Goal: Book appointment/travel/reservation

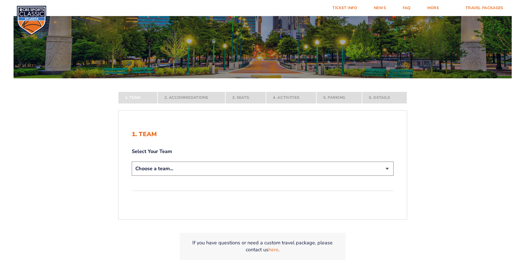
scroll to position [83, 0]
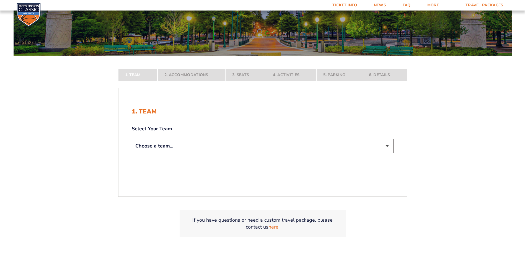
click at [164, 147] on select "Choose a team... [US_STATE] Wildcats [US_STATE] State Buckeyes [US_STATE] Tar H…" at bounding box center [263, 146] width 262 height 14
select select "12756"
click at [132, 153] on select "Choose a team... [US_STATE] Wildcats [US_STATE] State Buckeyes [US_STATE] Tar H…" at bounding box center [263, 146] width 262 height 14
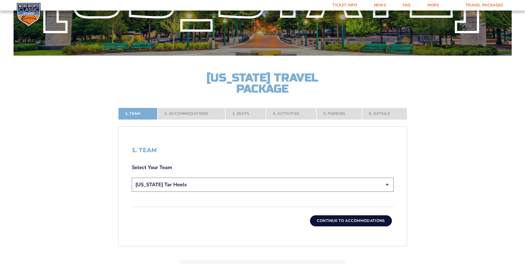
click at [342, 220] on button "Continue To Accommodations" at bounding box center [351, 220] width 82 height 11
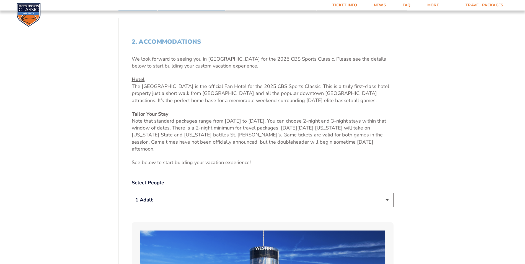
scroll to position [263, 0]
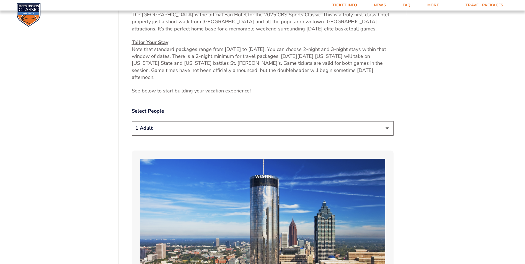
click at [194, 124] on select "1 Adult 2 Adults 3 Adults 4 Adults 2 Adults + 1 Child 2 Adults + 2 Children 2 A…" at bounding box center [263, 128] width 262 height 14
select select "2 Adults"
click at [132, 121] on select "1 Adult 2 Adults 3 Adults 4 Adults 2 Adults + 1 Child 2 Adults + 2 Children 2 A…" at bounding box center [263, 128] width 262 height 14
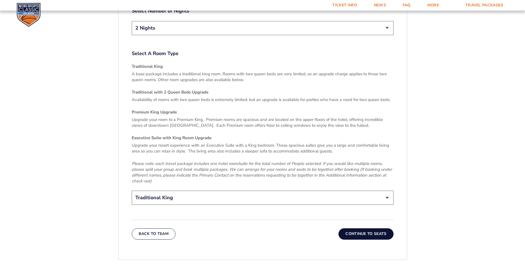
scroll to position [844, 0]
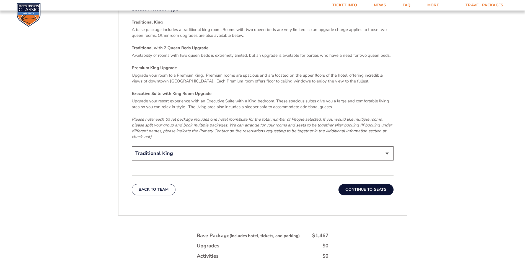
click at [367, 184] on button "Continue To Seats" at bounding box center [365, 189] width 55 height 11
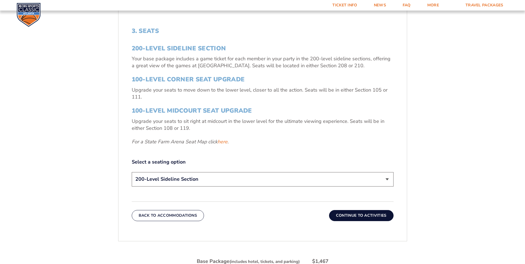
scroll to position [208, 0]
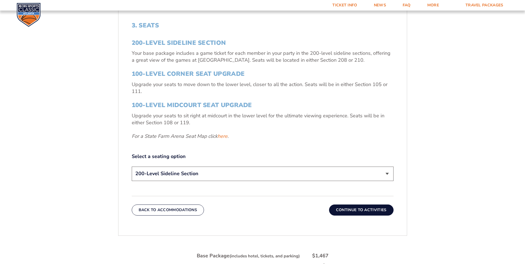
click at [281, 175] on select "200-Level Sideline Section 100-Level Corner Seat Upgrade (+$120 per person) 100…" at bounding box center [263, 173] width 262 height 14
select select "100-Level Midcourt Seat Upgrade"
click at [132, 166] on select "200-Level Sideline Section 100-Level Corner Seat Upgrade (+$120 per person) 100…" at bounding box center [263, 173] width 262 height 14
click at [348, 209] on button "Continue To Activities" at bounding box center [361, 209] width 64 height 11
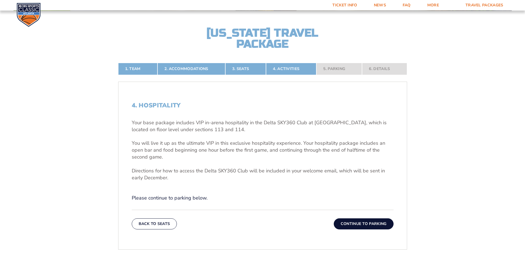
scroll to position [125, 0]
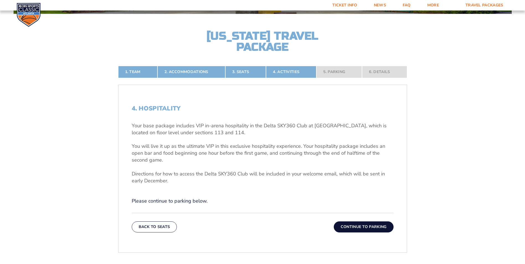
click at [356, 223] on button "Continue To Parking" at bounding box center [363, 226] width 60 height 11
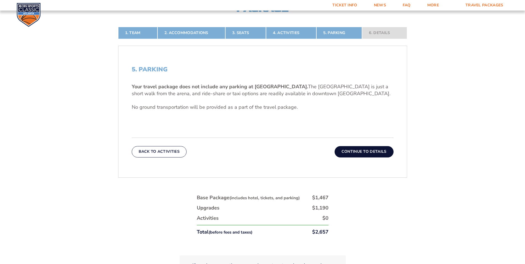
scroll to position [180, 0]
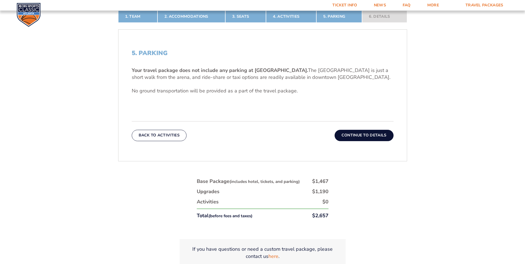
click at [355, 133] on button "Continue To Details" at bounding box center [363, 135] width 59 height 11
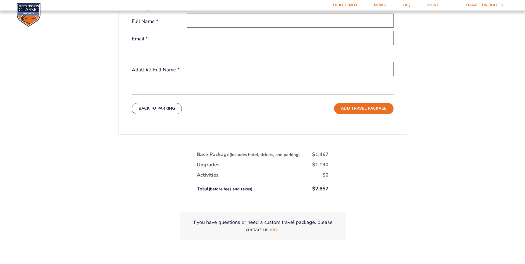
scroll to position [263, 0]
